Goal: Information Seeking & Learning: Check status

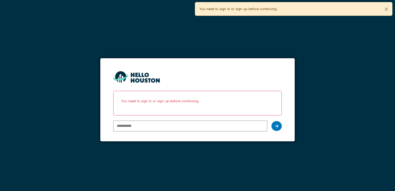
type input "**********"
click at [276, 126] on icon at bounding box center [277, 126] width 4 height 4
click at [388, 9] on button "Close" at bounding box center [386, 9] width 12 height 14
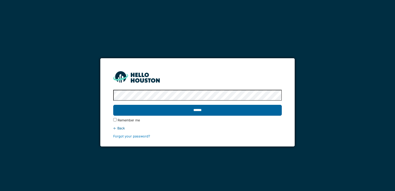
click at [181, 110] on input "******" at bounding box center [197, 110] width 168 height 11
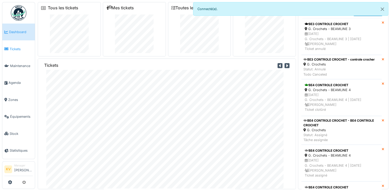
click at [11, 47] on span "Tickets" at bounding box center [21, 49] width 23 height 5
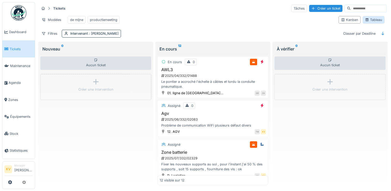
click at [369, 22] on div "Tableau" at bounding box center [373, 19] width 17 height 5
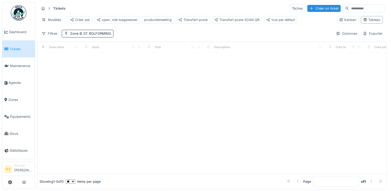
click at [369, 22] on div "Tableau" at bounding box center [371, 19] width 17 height 5
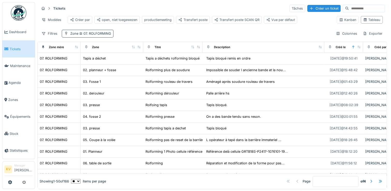
click at [102, 35] on span "07. ROLFORMING" at bounding box center [94, 34] width 33 height 4
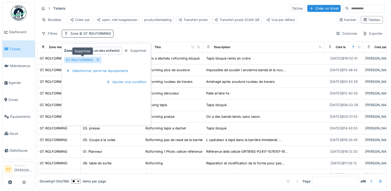
click at [98, 59] on icon at bounding box center [98, 59] width 4 height 3
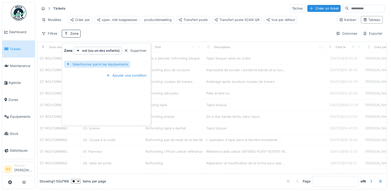
click at [97, 64] on div "Sélectionner parmi les équipements" at bounding box center [97, 64] width 66 height 7
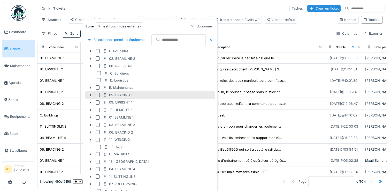
click at [98, 95] on div at bounding box center [98, 95] width 4 height 4
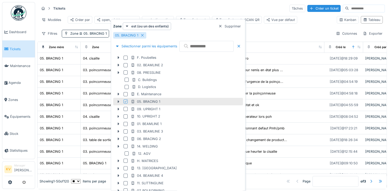
click at [215, 9] on div "Tickets Tâches Créer un ticket" at bounding box center [211, 8] width 345 height 9
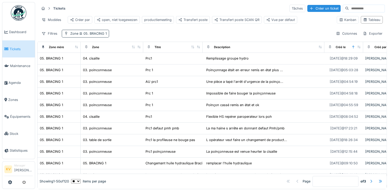
click at [101, 35] on span "05. BRACING 1" at bounding box center [92, 34] width 28 height 4
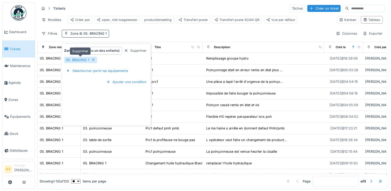
click at [93, 59] on icon at bounding box center [93, 59] width 4 height 3
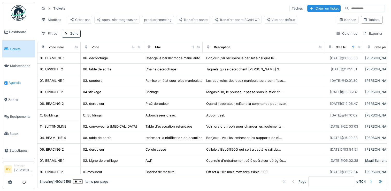
click at [12, 80] on span "Agenda" at bounding box center [21, 82] width 24 height 5
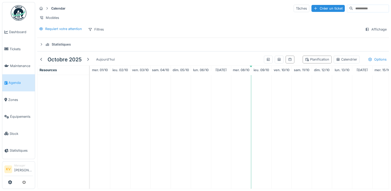
scroll to position [4, 0]
click at [336, 57] on div "Calendrier" at bounding box center [346, 59] width 21 height 5
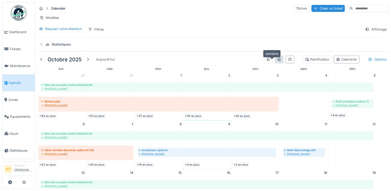
click at [277, 58] on icon at bounding box center [279, 59] width 4 height 3
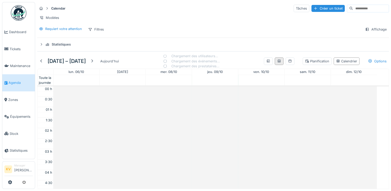
scroll to position [124, 0]
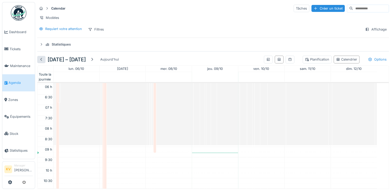
click at [41, 58] on div at bounding box center [41, 59] width 4 height 5
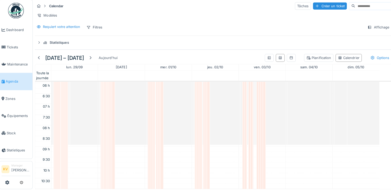
scroll to position [4, 0]
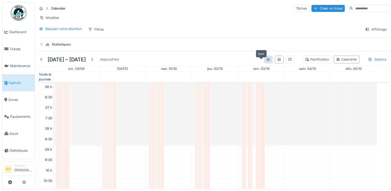
click at [266, 59] on div at bounding box center [268, 59] width 4 height 5
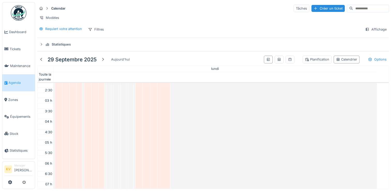
scroll to position [0, 0]
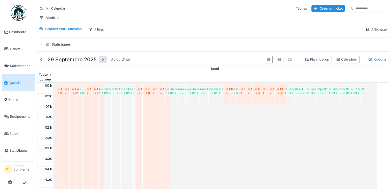
click at [102, 57] on div at bounding box center [103, 59] width 4 height 5
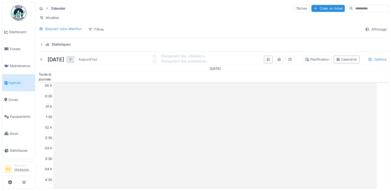
scroll to position [124, 0]
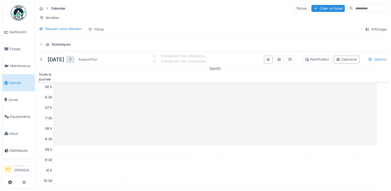
click at [72, 57] on div at bounding box center [70, 59] width 4 height 5
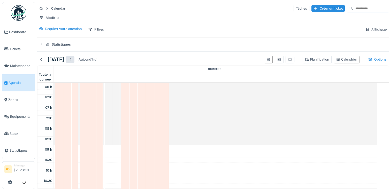
click at [72, 57] on div at bounding box center [70, 59] width 4 height 5
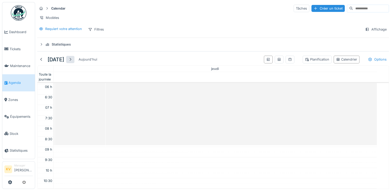
click at [72, 57] on div at bounding box center [70, 59] width 4 height 5
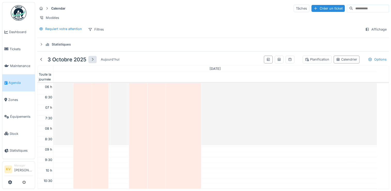
click at [92, 57] on div at bounding box center [92, 59] width 4 height 5
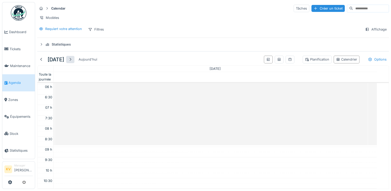
click at [72, 57] on div at bounding box center [70, 59] width 4 height 5
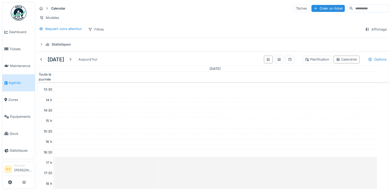
scroll to position [223, 0]
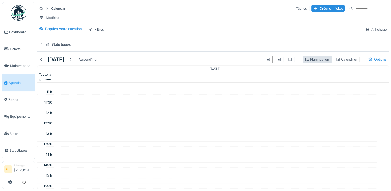
click at [310, 60] on div "Planification" at bounding box center [317, 59] width 29 height 7
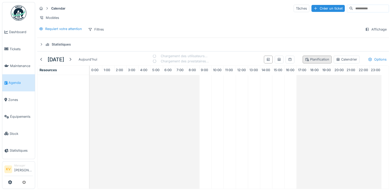
scroll to position [0, 4]
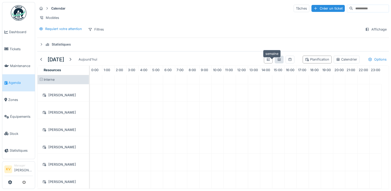
click at [277, 59] on icon at bounding box center [279, 59] width 4 height 3
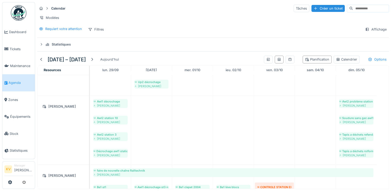
scroll to position [0, 0]
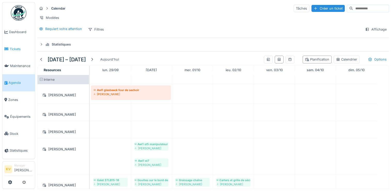
click at [14, 48] on span "Tickets" at bounding box center [21, 49] width 23 height 5
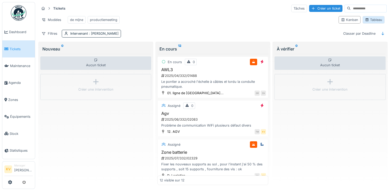
click at [373, 22] on div "Tableau" at bounding box center [373, 19] width 17 height 5
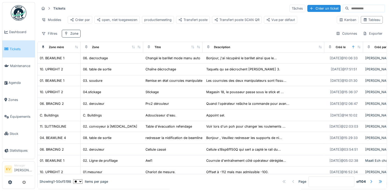
click at [72, 36] on div "Zone" at bounding box center [74, 33] width 8 height 5
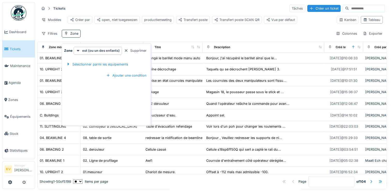
click at [110, 30] on div "Tickets Tâches Créer un ticket Modèles Créer par open, niet toegewezen producti…" at bounding box center [212, 20] width 350 height 37
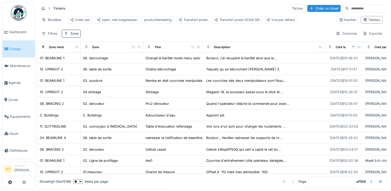
click at [136, 30] on div "Tickets Tâches Créer un ticket Modèles Créer par open, niet toegewezen producti…" at bounding box center [212, 20] width 350 height 37
click at [70, 36] on div "Zone" at bounding box center [74, 33] width 8 height 5
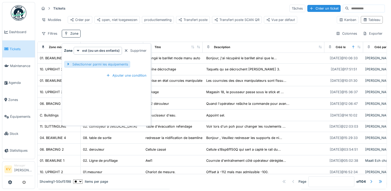
click at [100, 64] on div "Sélectionner parmi les équipements" at bounding box center [97, 64] width 66 height 7
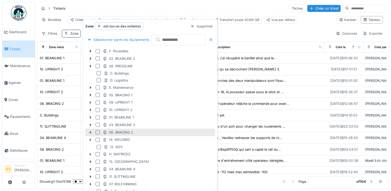
scroll to position [42, 0]
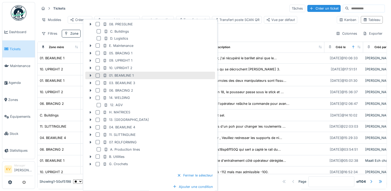
click at [97, 74] on div at bounding box center [98, 75] width 4 height 4
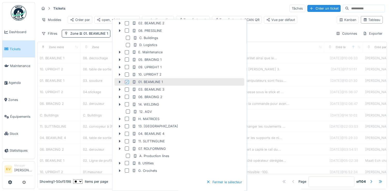
scroll to position [48, 0]
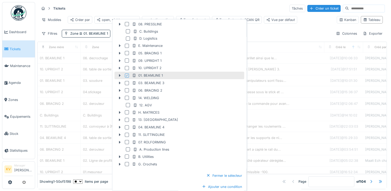
click at [165, 9] on div "Tickets Tâches Créer un ticket" at bounding box center [211, 8] width 345 height 9
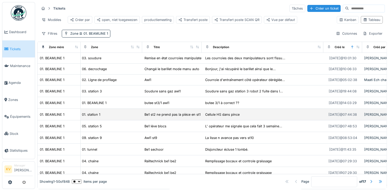
scroll to position [0, 0]
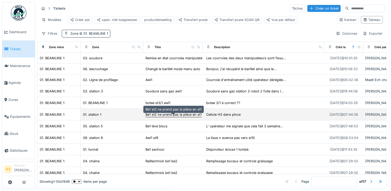
click at [193, 117] on div "Be1 st2 ne prend pas la pièce en st1" at bounding box center [173, 114] width 56 height 5
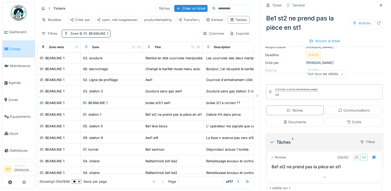
scroll to position [59, 0]
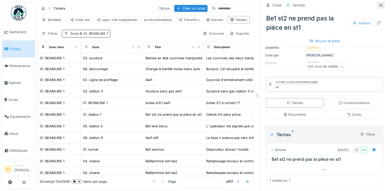
click at [380, 4] on icon at bounding box center [381, 5] width 3 height 3
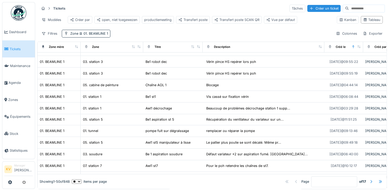
scroll to position [150, 0]
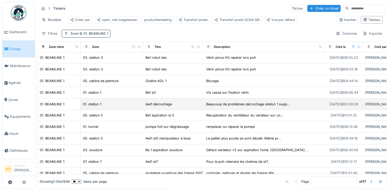
click at [241, 109] on td "Beaucoup de problèmes décrochage station 1 supp..." at bounding box center [264, 104] width 122 height 12
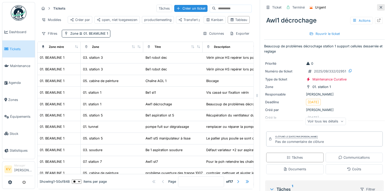
click at [379, 8] on icon at bounding box center [381, 7] width 4 height 3
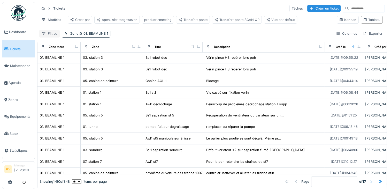
click at [50, 37] on div "Filtres" at bounding box center [49, 33] width 20 height 7
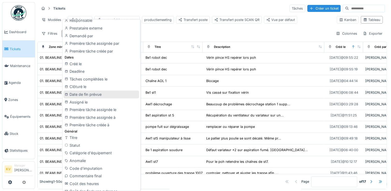
scroll to position [101, 0]
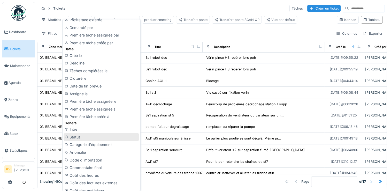
click at [78, 137] on div "Statut" at bounding box center [101, 137] width 75 height 8
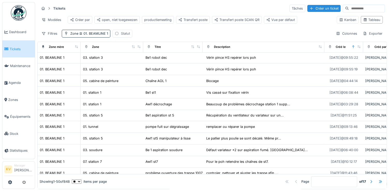
click at [123, 36] on div "Statut" at bounding box center [125, 33] width 9 height 5
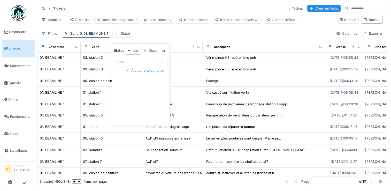
click at [161, 62] on icon at bounding box center [161, 61] width 4 height 3
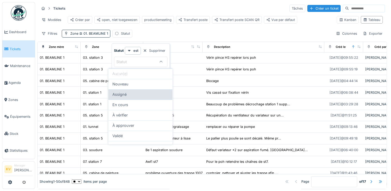
click at [128, 95] on div "Assigné" at bounding box center [140, 94] width 56 height 6
type input "********"
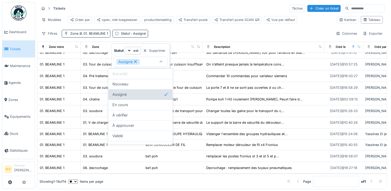
scroll to position [50, 0]
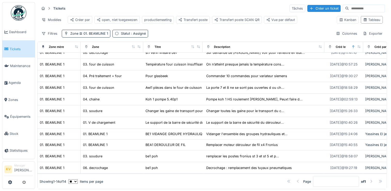
click at [180, 35] on div "Filtres Zone 01. BEAMLINE 1 Statut : Assigné Colonnes Exporter" at bounding box center [211, 33] width 345 height 7
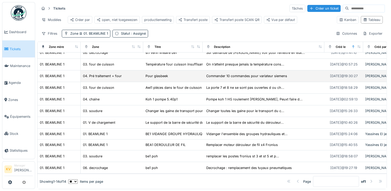
scroll to position [0, 0]
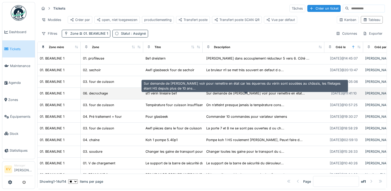
click at [247, 96] on div "Sur demande de [PERSON_NAME] voir pour remettre en état..." at bounding box center [255, 93] width 99 height 5
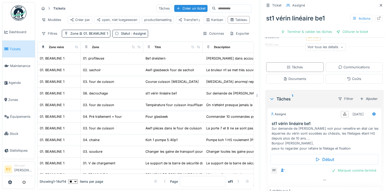
scroll to position [84, 0]
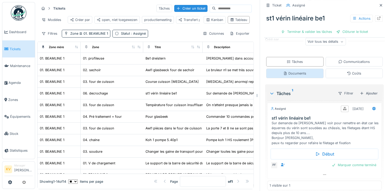
click at [284, 71] on div "Documents" at bounding box center [294, 73] width 23 height 5
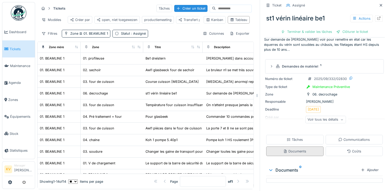
scroll to position [4, 0]
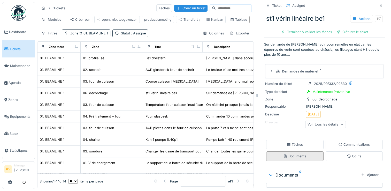
click at [293, 153] on div "Documents" at bounding box center [294, 155] width 23 height 5
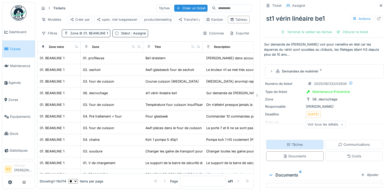
click at [296, 142] on div "Tâches" at bounding box center [295, 144] width 16 height 5
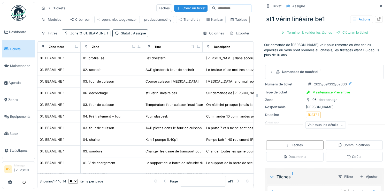
scroll to position [0, 0]
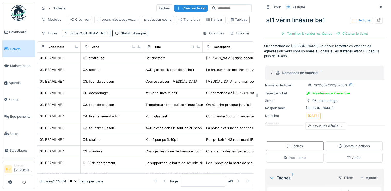
click at [276, 71] on icon at bounding box center [277, 72] width 3 height 3
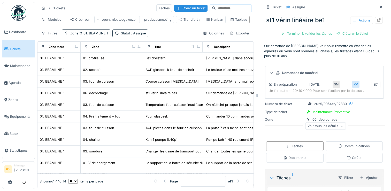
click at [340, 125] on icon at bounding box center [341, 126] width 3 height 3
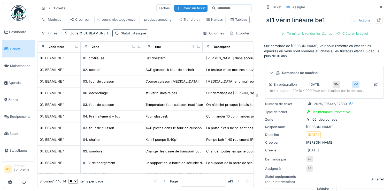
click at [126, 33] on div "Statut : Assigné" at bounding box center [133, 33] width 25 height 5
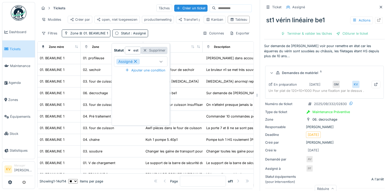
click at [157, 49] on div "Supprimer" at bounding box center [154, 50] width 27 height 7
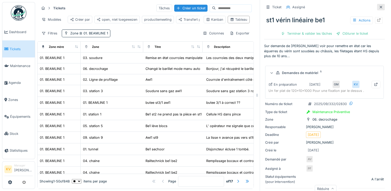
click at [380, 6] on icon at bounding box center [381, 7] width 3 height 3
